Goal: Task Accomplishment & Management: Manage account settings

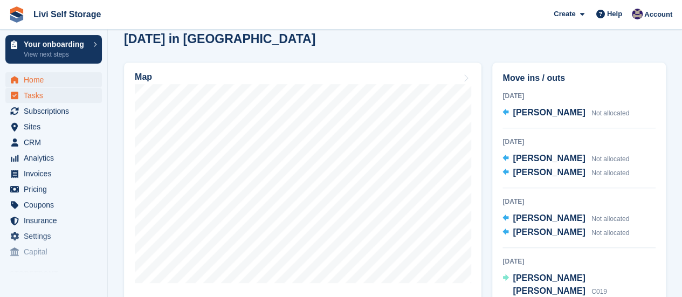
scroll to position [270, 0]
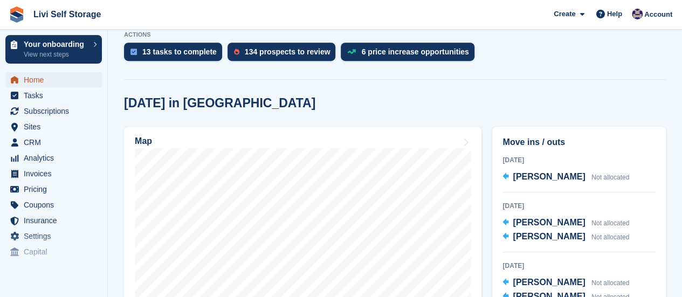
click at [36, 79] on span "Home" at bounding box center [56, 79] width 65 height 15
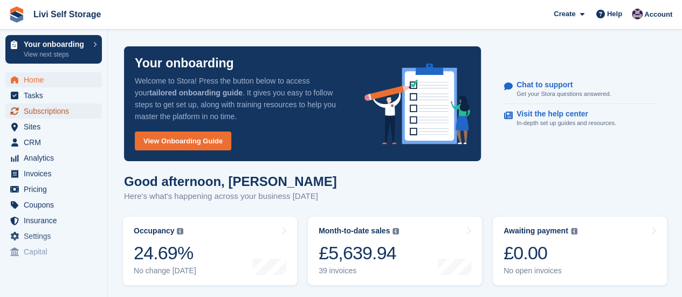
click at [40, 113] on span "Subscriptions" at bounding box center [56, 110] width 65 height 15
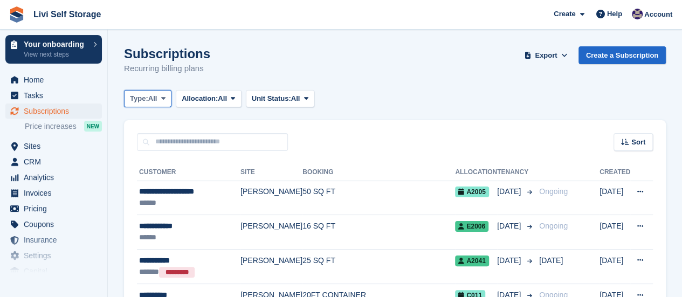
click at [167, 96] on span at bounding box center [163, 98] width 9 height 9
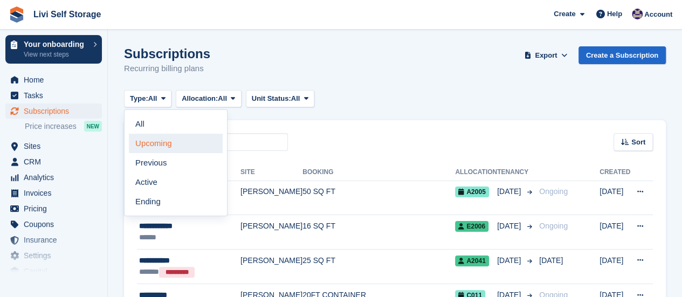
click at [162, 141] on link "Upcoming" at bounding box center [176, 143] width 94 height 19
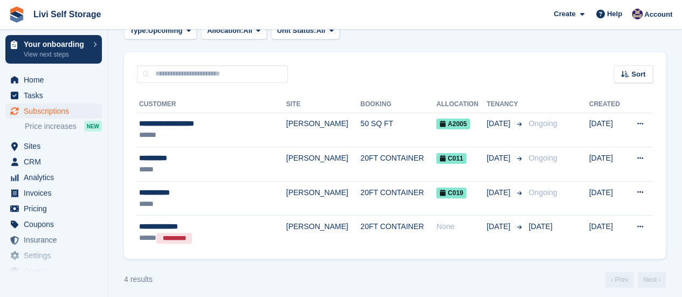
scroll to position [74, 0]
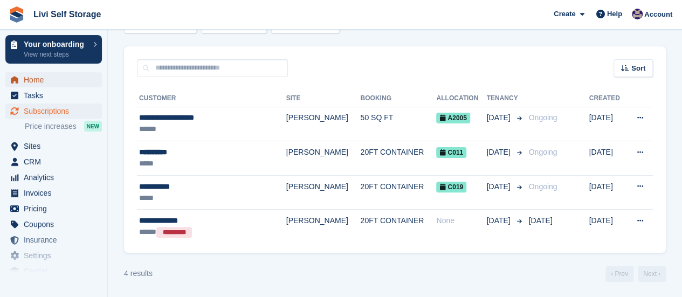
click at [32, 75] on span "Home" at bounding box center [56, 79] width 65 height 15
